Goal: Task Accomplishment & Management: Use online tool/utility

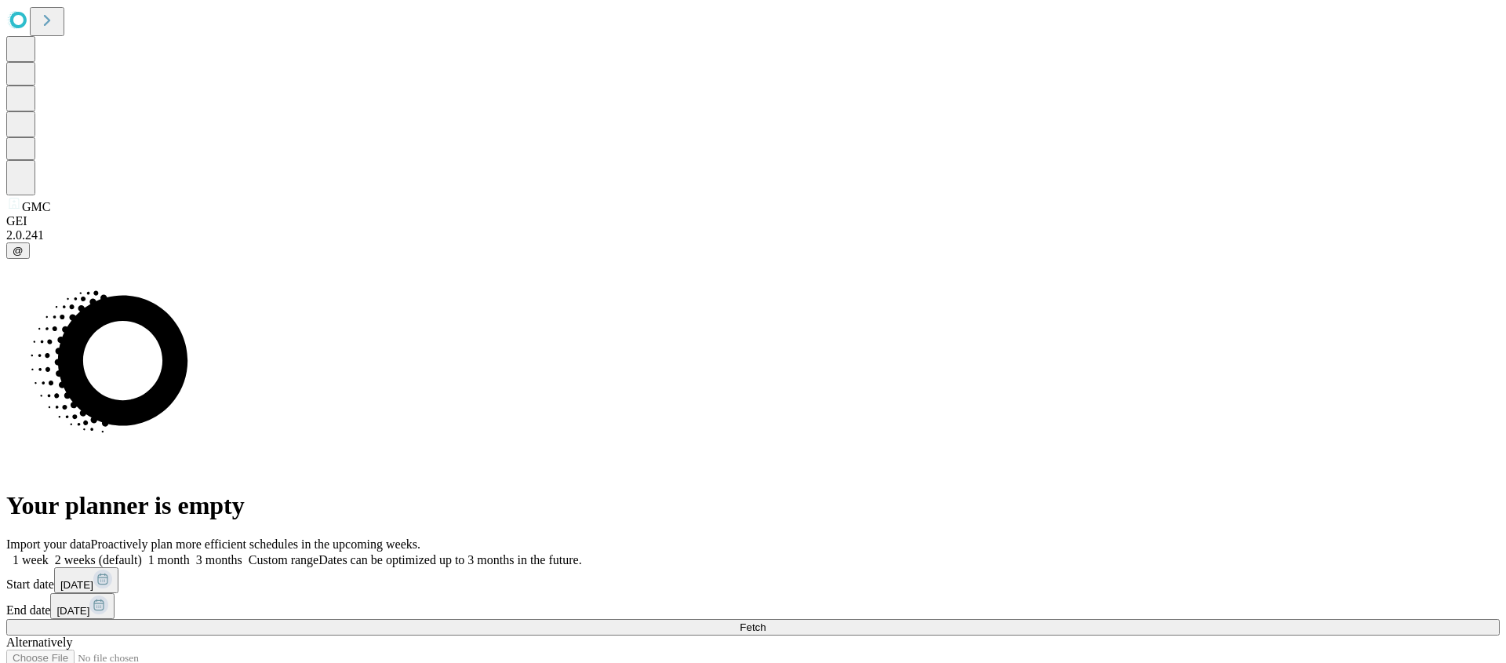
click at [1246, 619] on button "Fetch" at bounding box center [752, 627] width 1493 height 16
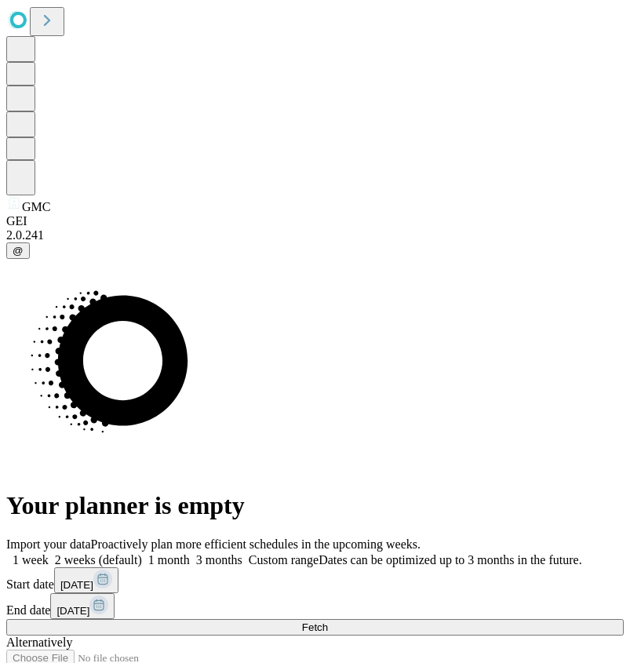
click at [536, 619] on button "Fetch" at bounding box center [314, 627] width 617 height 16
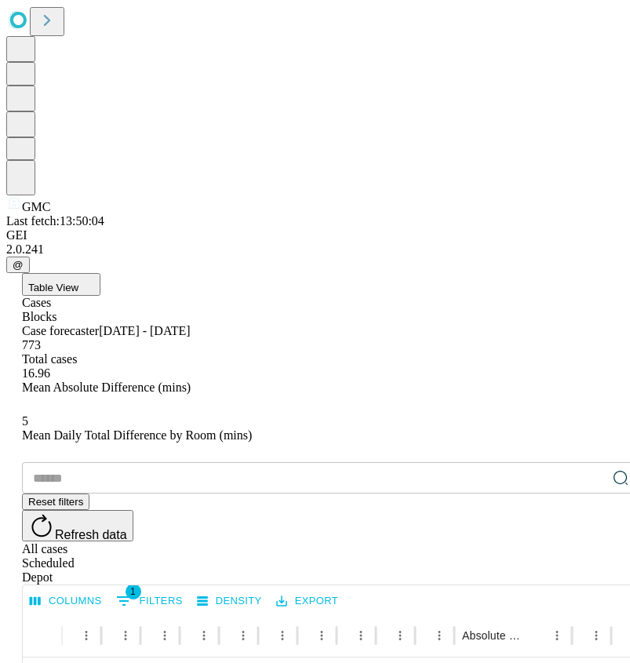
click at [78, 282] on span "Table View" at bounding box center [53, 288] width 50 height 12
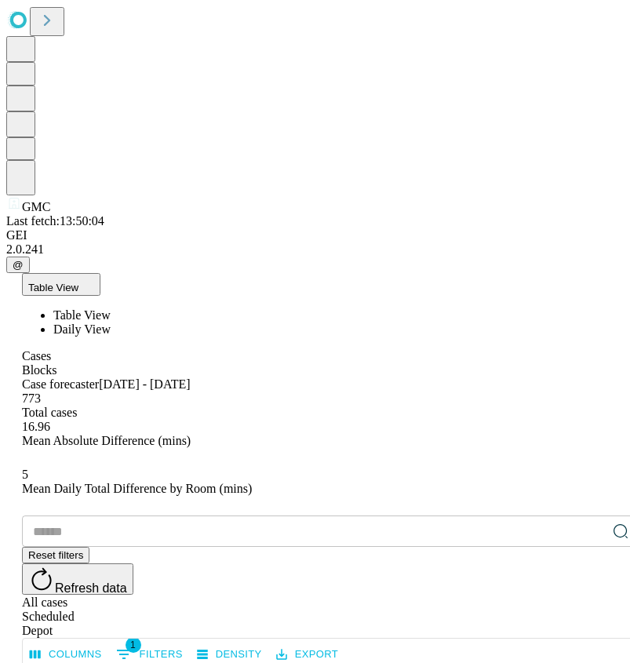
click at [111, 322] on span "Daily View" at bounding box center [81, 328] width 57 height 13
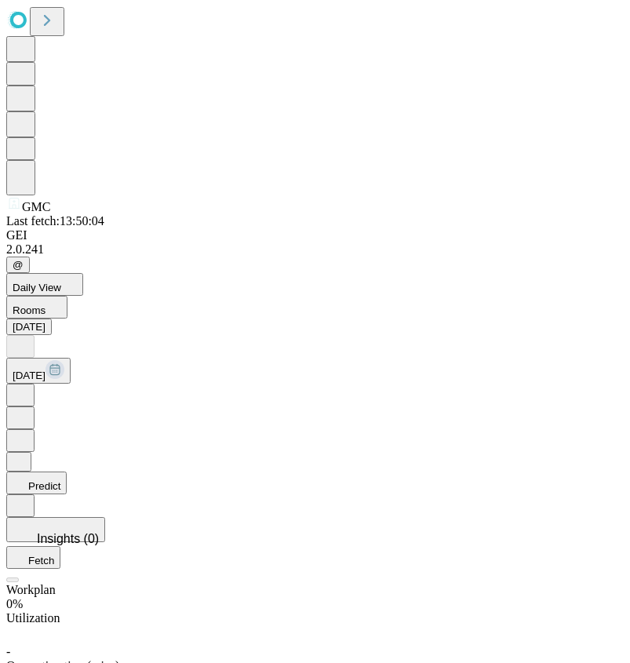
click at [28, 474] on icon at bounding box center [21, 482] width 16 height 16
